Goal: Information Seeking & Learning: Learn about a topic

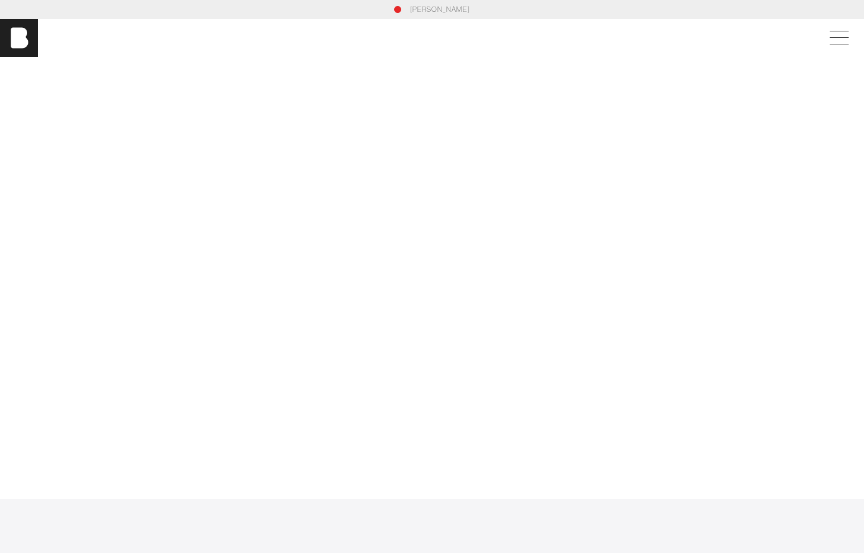
scroll to position [1143, 0]
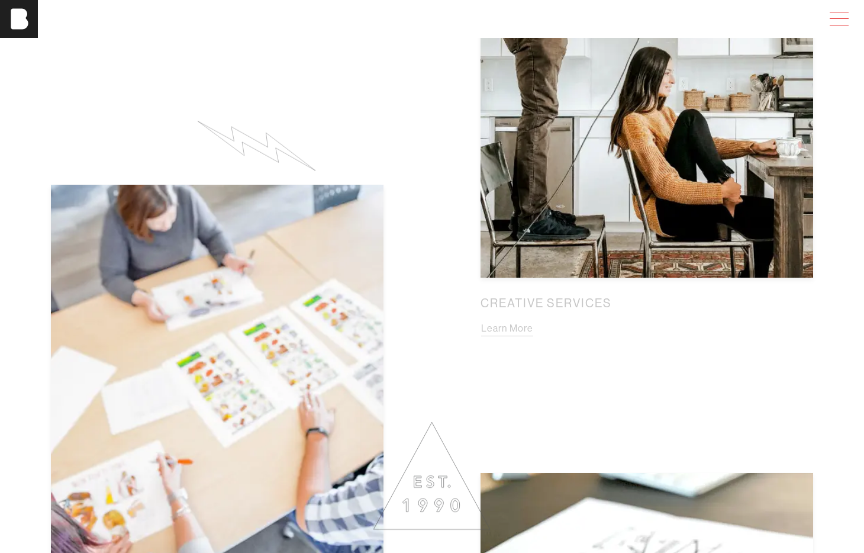
click at [833, 22] on span at bounding box center [836, 18] width 27 height 21
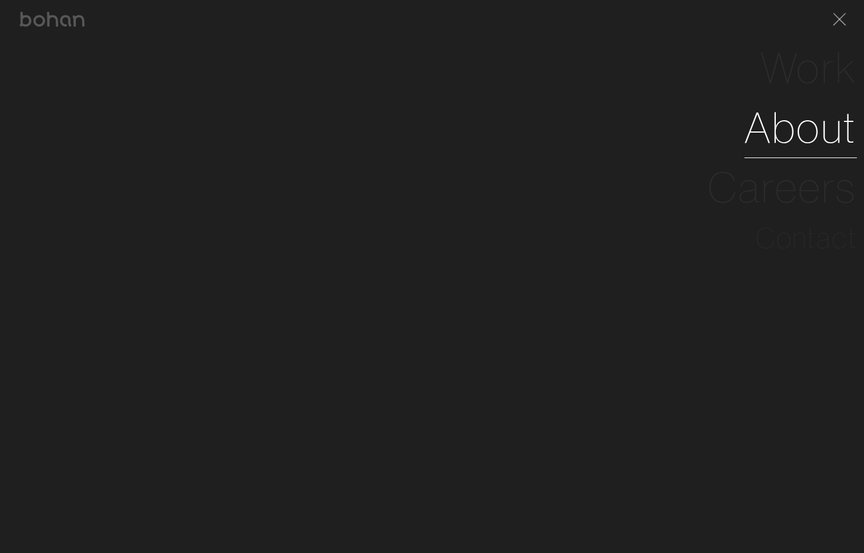
click at [796, 141] on link "About" at bounding box center [800, 128] width 112 height 60
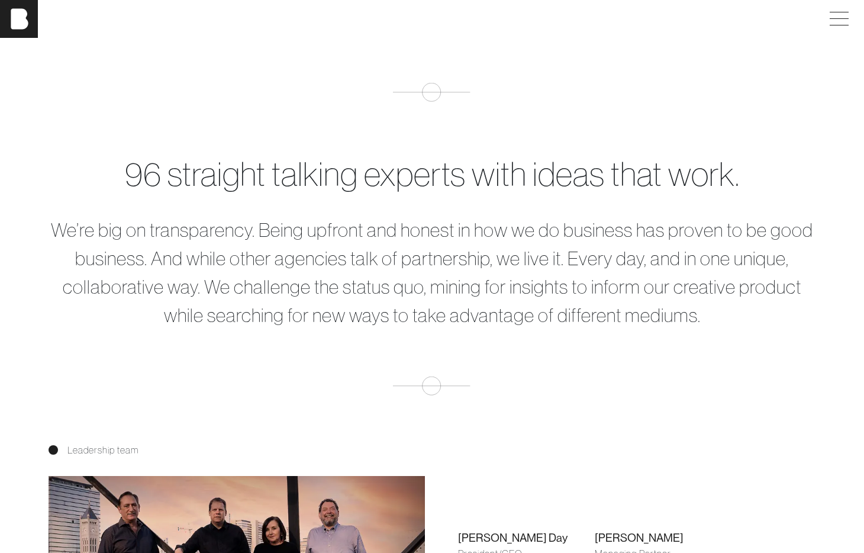
scroll to position [456, 0]
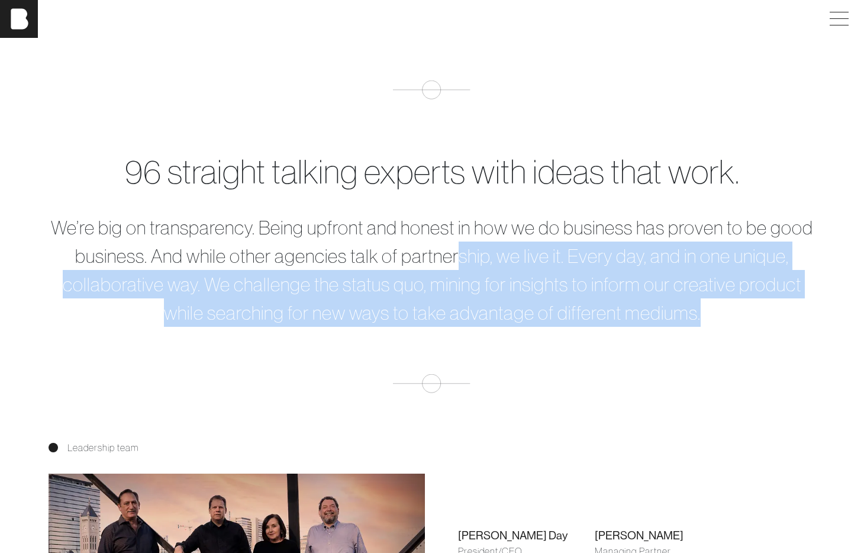
drag, startPoint x: 706, startPoint y: 317, endPoint x: 487, endPoint y: 275, distance: 223.5
click at [475, 273] on p "We’re big on transparency. Being upfront and honest in how we do business has p…" at bounding box center [432, 270] width 767 height 114
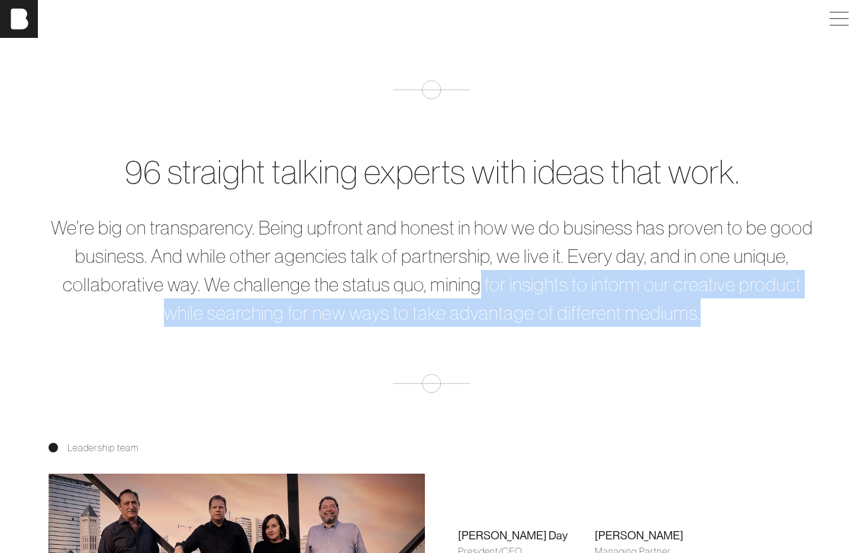
drag, startPoint x: 661, startPoint y: 291, endPoint x: 706, endPoint y: 304, distance: 47.0
click at [662, 291] on p "We’re big on transparency. Being upfront and honest in how we do business has p…" at bounding box center [432, 270] width 767 height 114
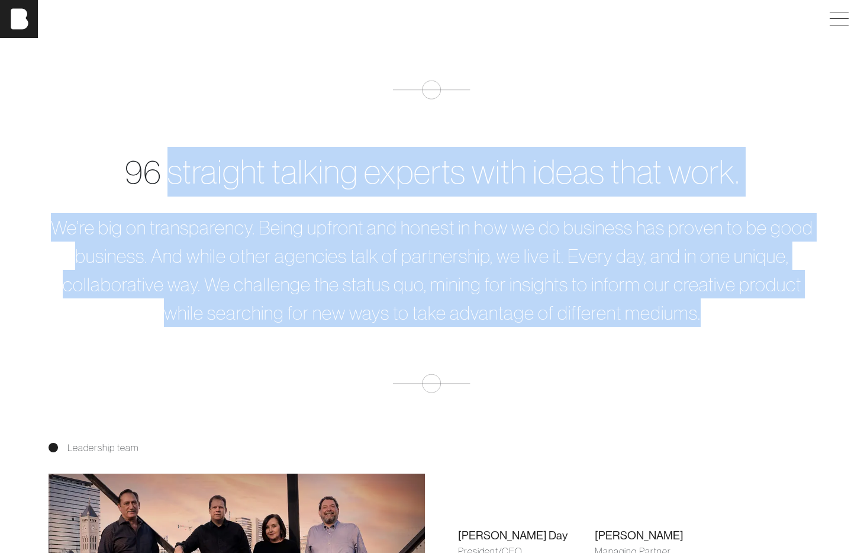
drag, startPoint x: 715, startPoint y: 313, endPoint x: 173, endPoint y: 171, distance: 560.8
click at [173, 171] on div "96 straight talking experts with ideas that work. We’re big on transparency. Be…" at bounding box center [431, 237] width 781 height 180
copy div "straight talking experts with ideas that work. We’re big on transparency. Being…"
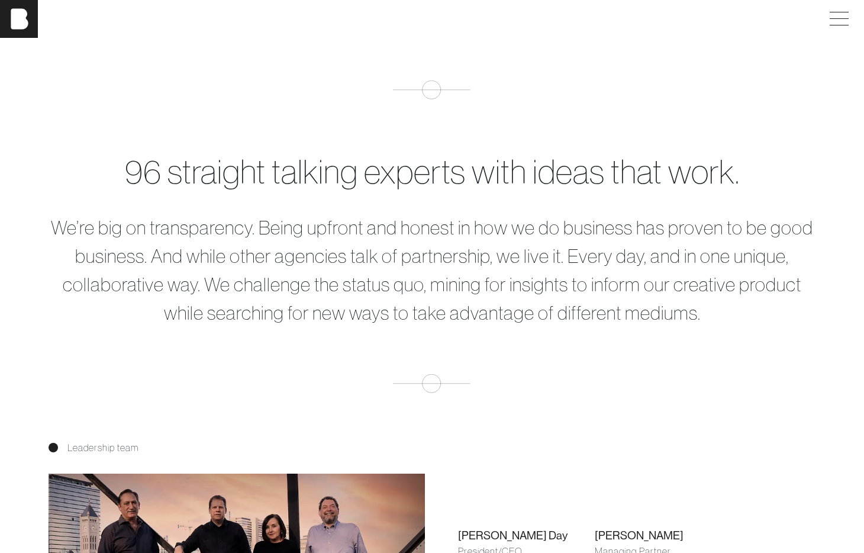
click at [593, 117] on div "96 straight talking experts with ideas that work. We’re big on transparency. Be…" at bounding box center [432, 236] width 864 height 312
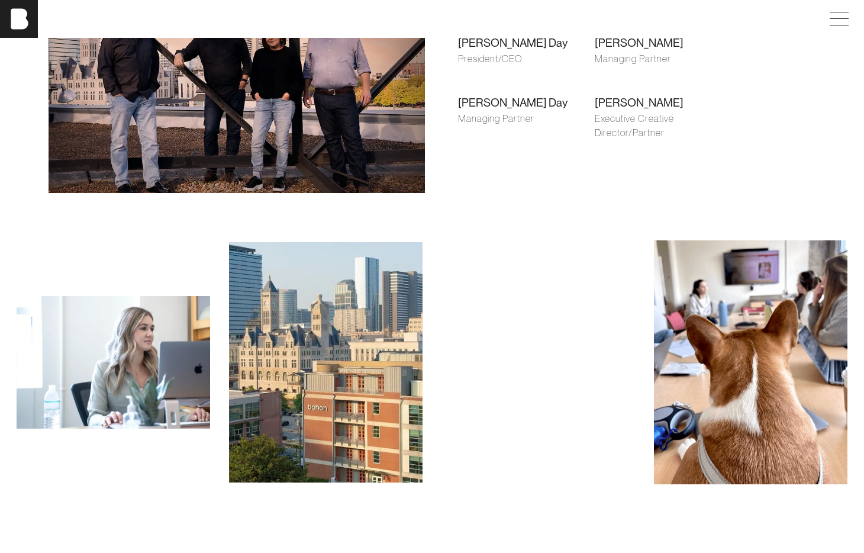
scroll to position [951, 0]
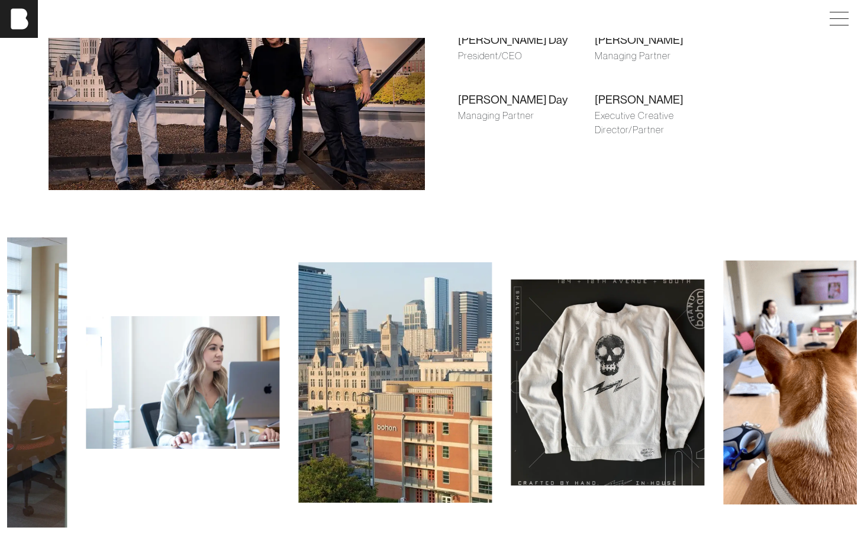
click at [723, 354] on img at bounding box center [819, 382] width 193 height 244
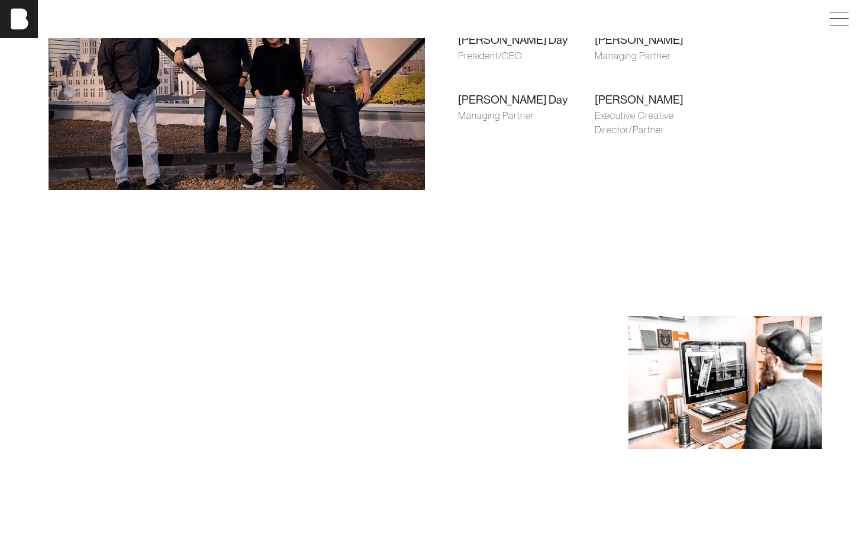
click at [406, 368] on div at bounding box center [512, 382] width 212 height 290
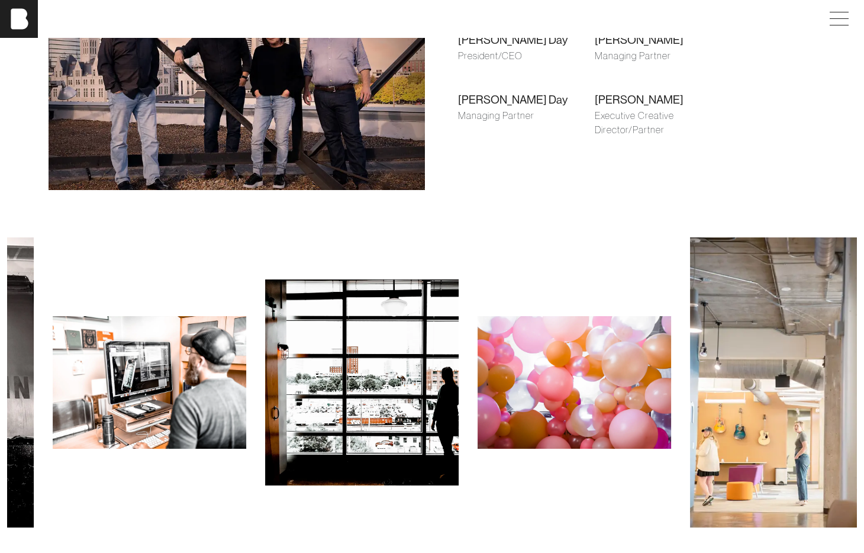
click at [272, 376] on img at bounding box center [361, 382] width 193 height 206
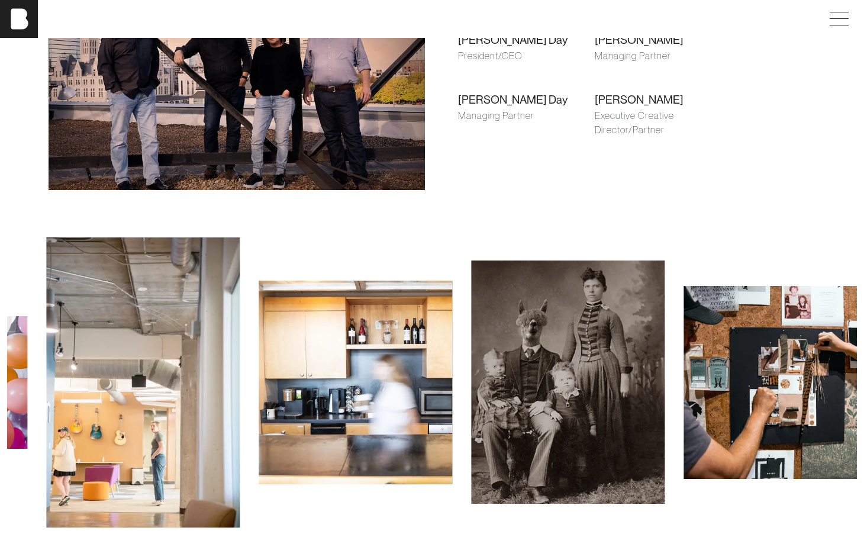
click at [211, 370] on img at bounding box center [142, 382] width 193 height 290
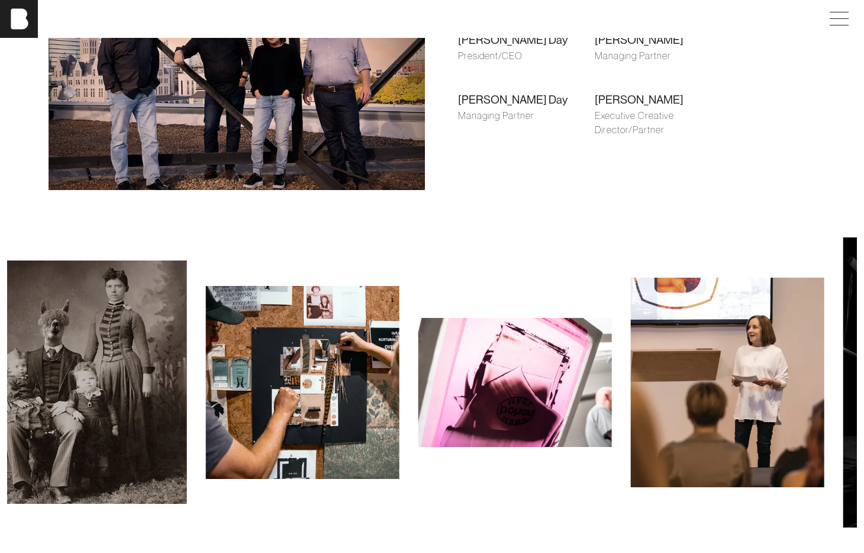
click at [125, 369] on img at bounding box center [89, 381] width 193 height 243
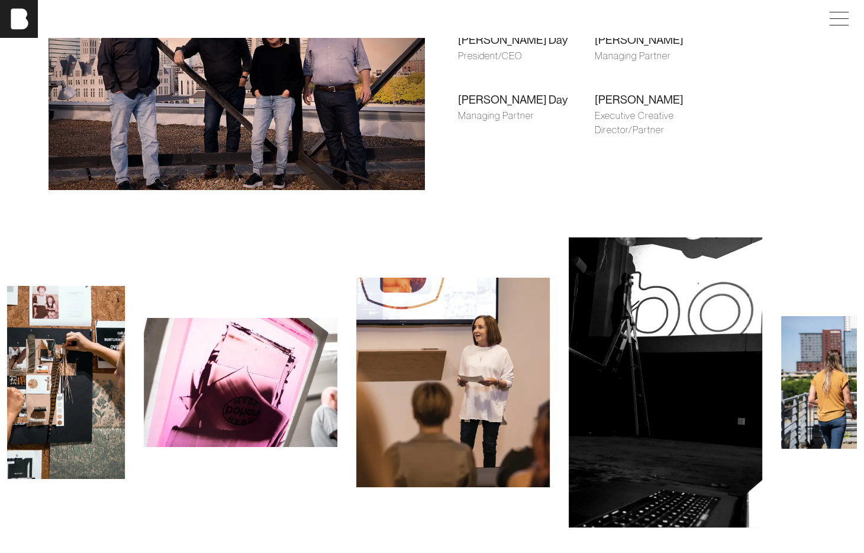
click at [0, 0] on div "[PERSON_NAME] [PERSON_NAME] [PERSON_NAME] Work About Careers Contact [PERSON_NA…" at bounding box center [432, 453] width 864 height 2809
